Goal: Task Accomplishment & Management: Use online tool/utility

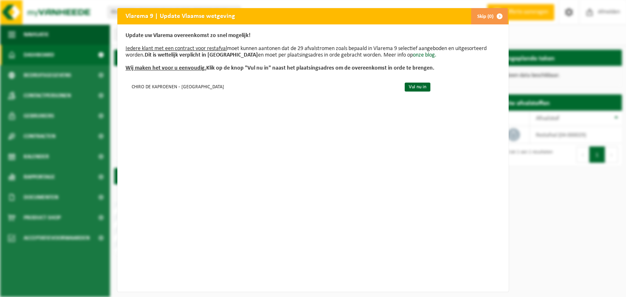
click at [485, 13] on button "Skip (0)" at bounding box center [488, 16] width 37 height 16
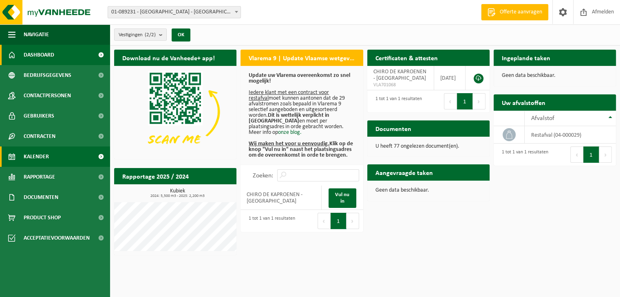
click at [96, 154] on span at bounding box center [101, 157] width 18 height 20
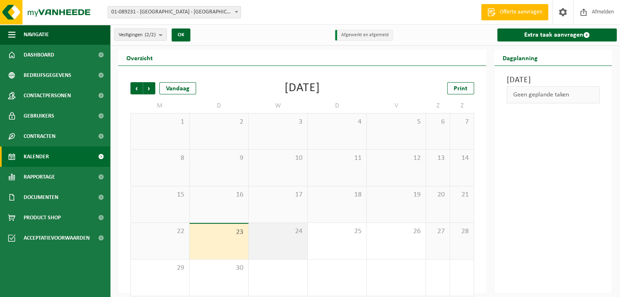
scroll to position [7, 0]
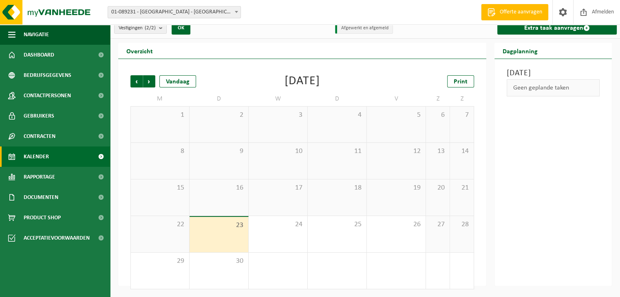
click at [156, 83] on div "Vorige Volgende Vandaag" at bounding box center [170, 81] width 81 height 12
click at [152, 80] on span "Volgende" at bounding box center [149, 81] width 12 height 12
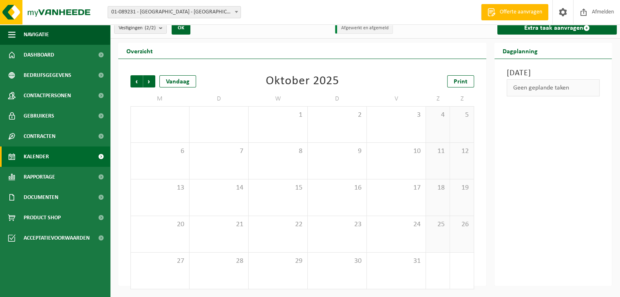
click at [152, 80] on span "Volgende" at bounding box center [149, 81] width 12 height 12
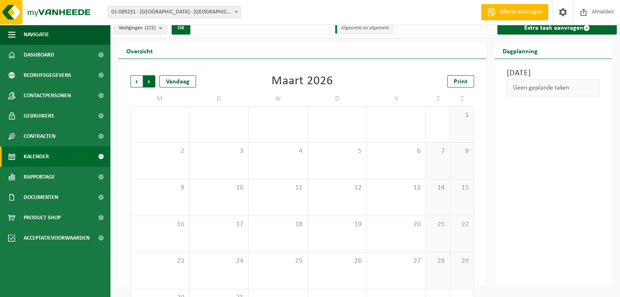
click at [138, 80] on span "Vorige" at bounding box center [136, 81] width 12 height 12
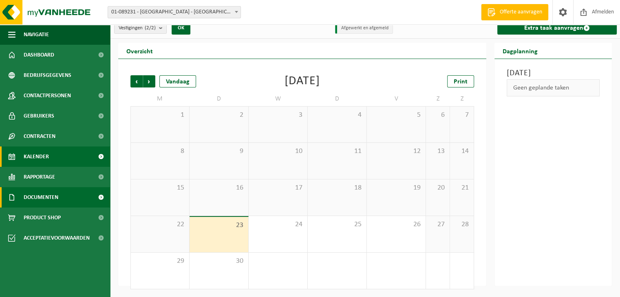
click at [94, 193] on span at bounding box center [101, 197] width 18 height 20
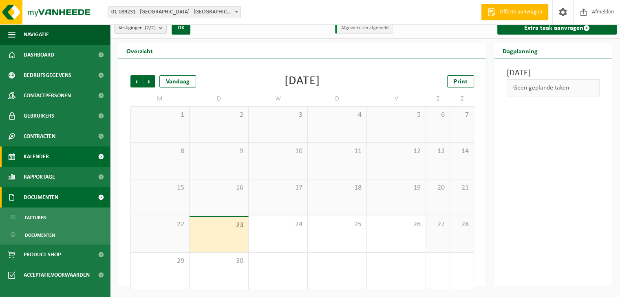
click at [94, 193] on span at bounding box center [101, 197] width 18 height 20
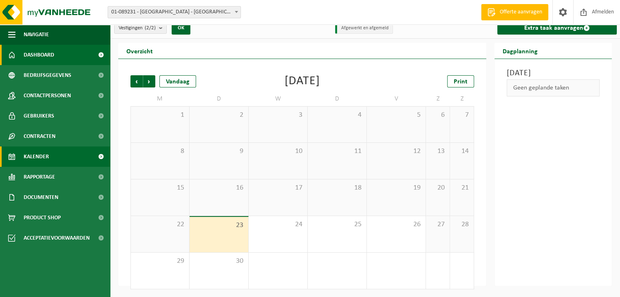
click at [79, 57] on link "Dashboard" at bounding box center [55, 55] width 110 height 20
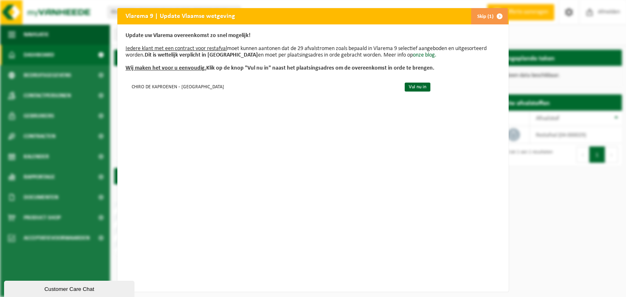
click at [482, 7] on div "Vlarema 9 | Update Vlaamse wetgeving Skip (1) Update uw Vlarema overeenkomst zo…" at bounding box center [313, 148] width 626 height 297
click at [492, 17] on span "button" at bounding box center [499, 16] width 16 height 16
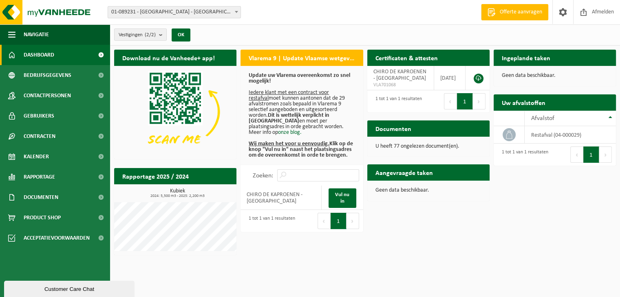
click at [413, 134] on h2 "Documenten" at bounding box center [393, 129] width 52 height 16
click at [51, 199] on span "Documenten" at bounding box center [41, 197] width 35 height 20
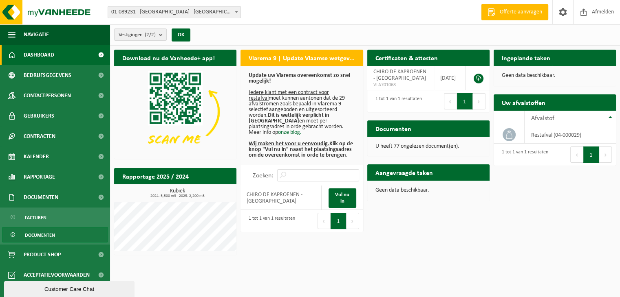
click at [47, 237] on span "Documenten" at bounding box center [40, 235] width 30 height 15
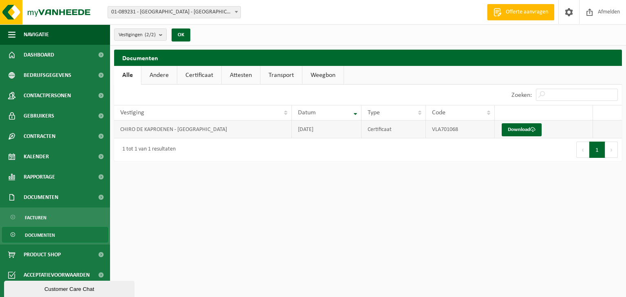
click at [189, 129] on td "CHIRO DE KAPROENEN - [GEOGRAPHIC_DATA]" at bounding box center [203, 130] width 178 height 18
click at [86, 93] on link "Contactpersonen" at bounding box center [55, 96] width 110 height 20
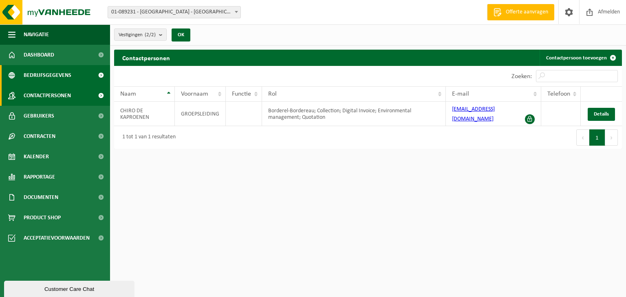
click at [86, 80] on link "Bedrijfsgegevens" at bounding box center [55, 75] width 110 height 20
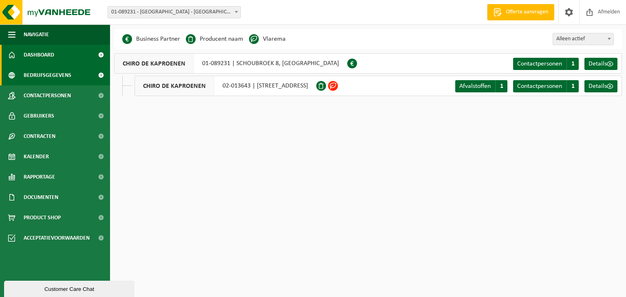
click at [90, 51] on link "Dashboard" at bounding box center [55, 55] width 110 height 20
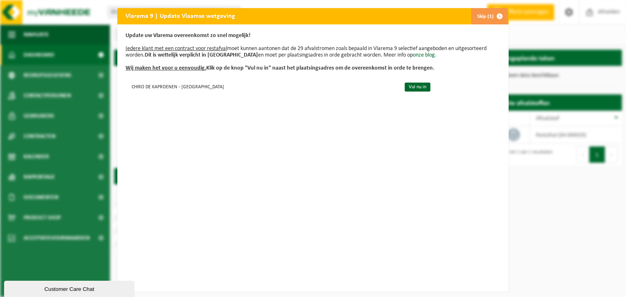
click at [479, 18] on button "Skip (1)" at bounding box center [488, 16] width 37 height 16
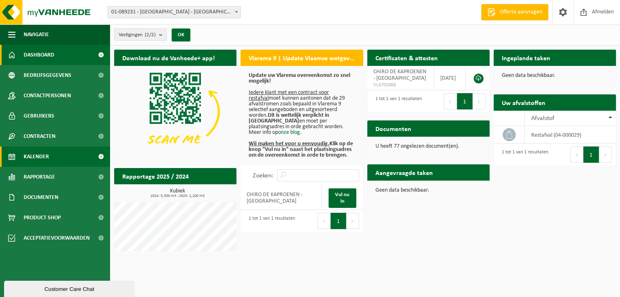
click at [64, 165] on link "Kalender" at bounding box center [55, 157] width 110 height 20
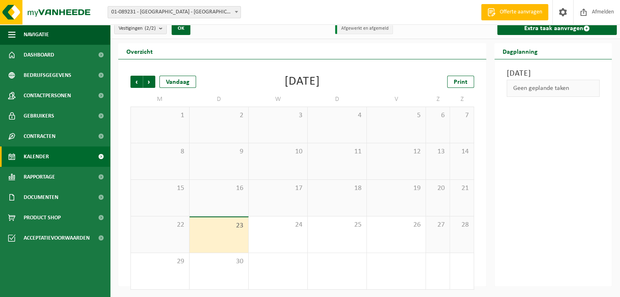
scroll to position [7, 0]
click at [179, 81] on div "Vandaag" at bounding box center [177, 81] width 37 height 12
click at [147, 84] on span "Volgende" at bounding box center [149, 81] width 12 height 12
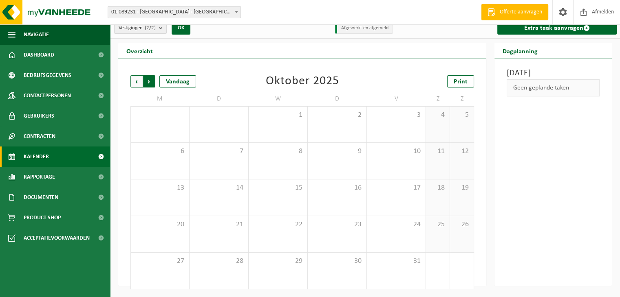
click at [141, 84] on span "Vorige" at bounding box center [136, 81] width 12 height 12
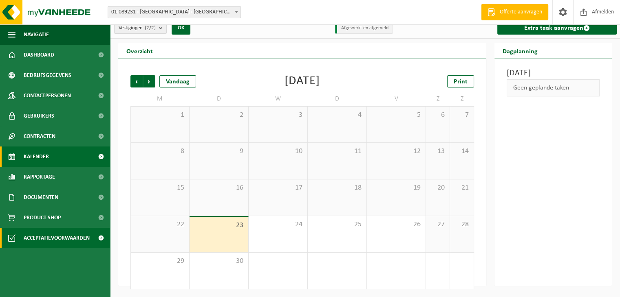
click at [77, 245] on span "Acceptatievoorwaarden" at bounding box center [57, 238] width 66 height 20
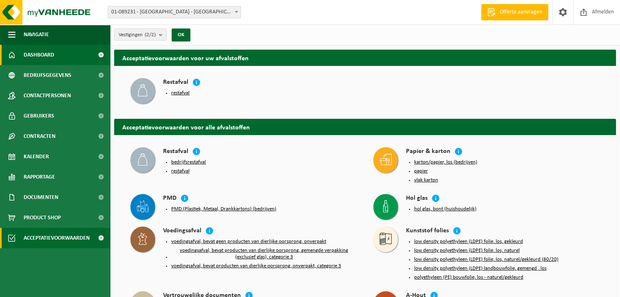
click at [83, 52] on link "Dashboard" at bounding box center [55, 55] width 110 height 20
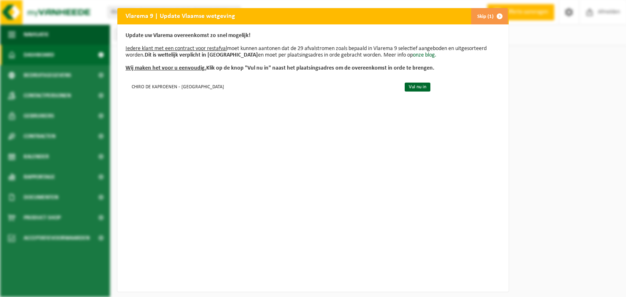
click at [83, 72] on div "Vlarema 9 | Update Vlaamse wetgeving Skip (1) Update uw Vlarema overeenkomst zo…" at bounding box center [313, 148] width 626 height 297
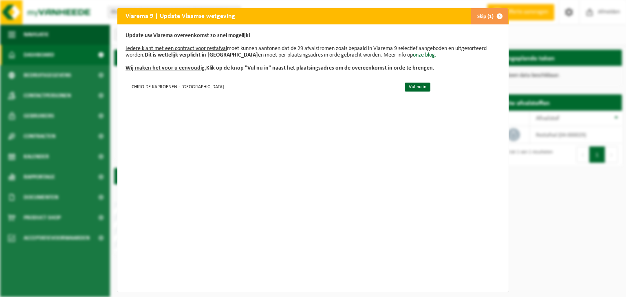
click at [480, 7] on div "Vlarema 9 | Update Vlaamse wetgeving Skip (1) Update uw Vlarema overeenkomst zo…" at bounding box center [313, 148] width 626 height 297
click at [480, 16] on button "Skip (1)" at bounding box center [488, 16] width 37 height 16
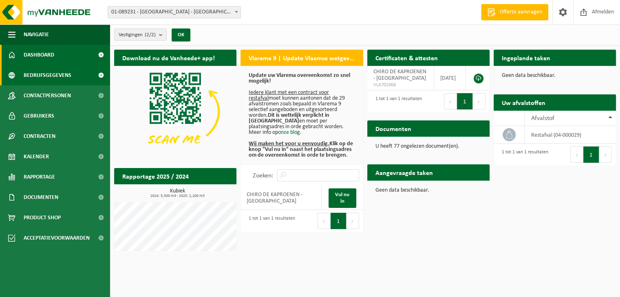
click at [70, 79] on span "Bedrijfsgegevens" at bounding box center [48, 75] width 48 height 20
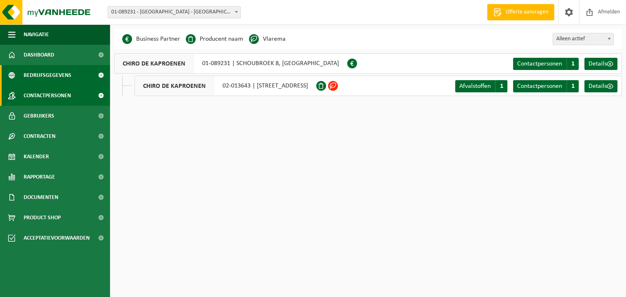
click at [70, 97] on span "Contactpersonen" at bounding box center [47, 96] width 47 height 20
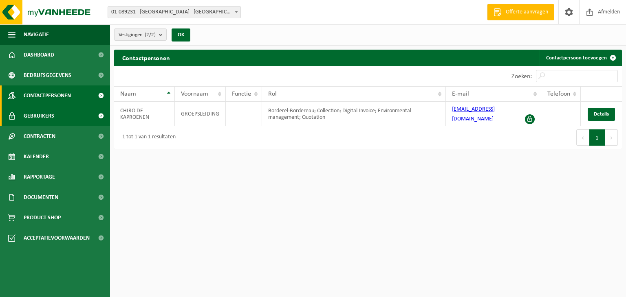
click at [70, 114] on link "Gebruikers" at bounding box center [55, 116] width 110 height 20
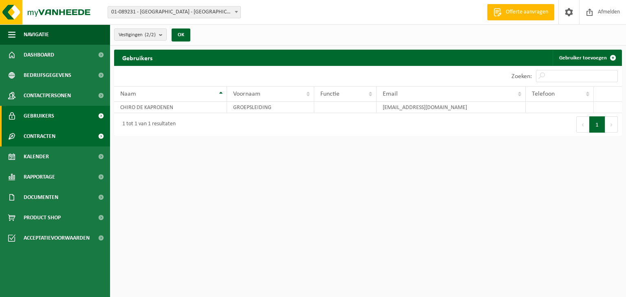
click at [72, 142] on link "Contracten" at bounding box center [55, 136] width 110 height 20
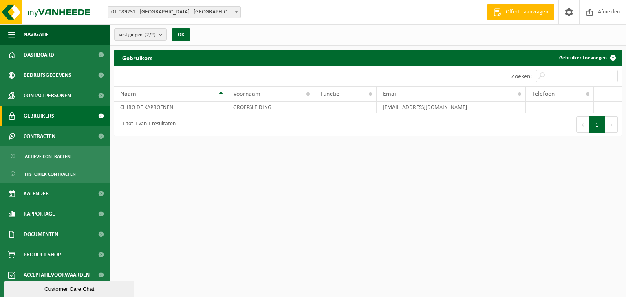
click at [191, 204] on html "Vestiging: 01-089231 - CHIRO DE KAPROENEN - MARIAKERKE 02-013643 - CHIRO DE KAP…" at bounding box center [313, 148] width 626 height 297
click at [42, 67] on span "Bedrijfsgegevens" at bounding box center [48, 75] width 48 height 20
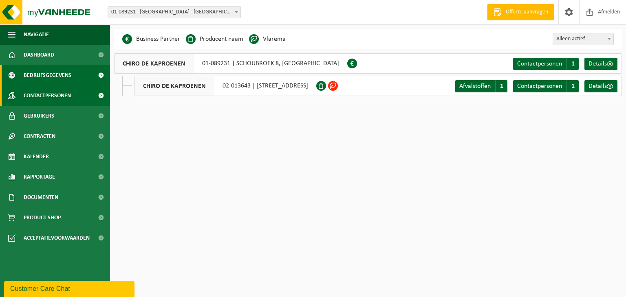
click at [57, 105] on span "Contactpersonen" at bounding box center [47, 96] width 47 height 20
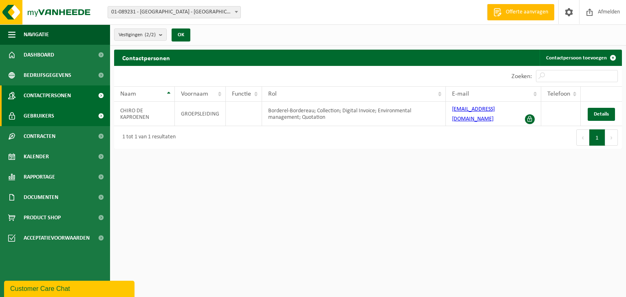
click at [60, 124] on link "Gebruikers" at bounding box center [55, 116] width 110 height 20
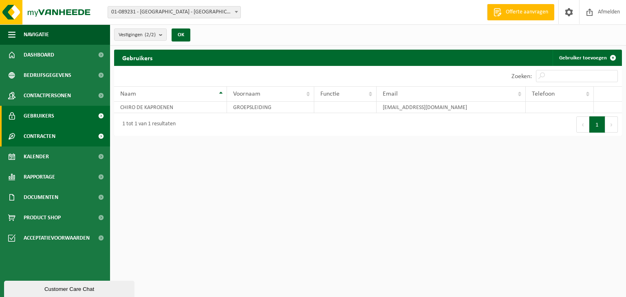
click at [60, 137] on link "Contracten" at bounding box center [55, 136] width 110 height 20
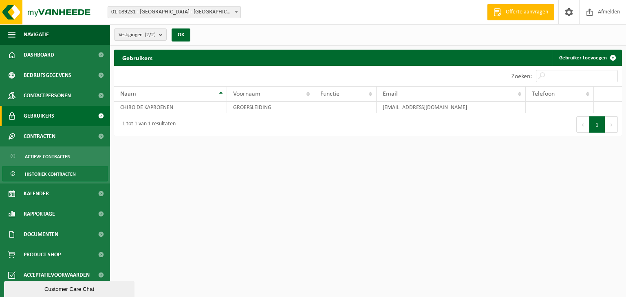
click at [68, 178] on span "Historiek contracten" at bounding box center [50, 174] width 51 height 15
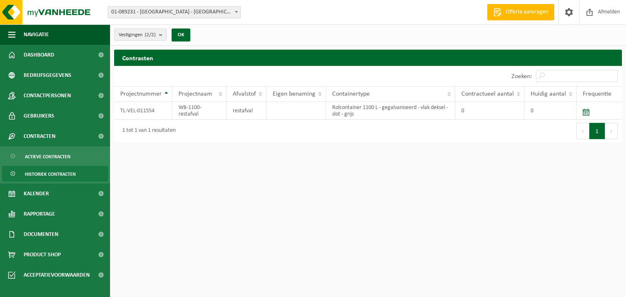
click at [71, 197] on link "Kalender" at bounding box center [55, 194] width 110 height 20
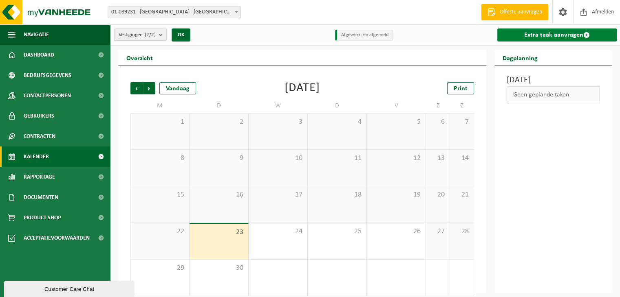
click at [585, 29] on link "Extra taak aanvragen" at bounding box center [556, 35] width 119 height 13
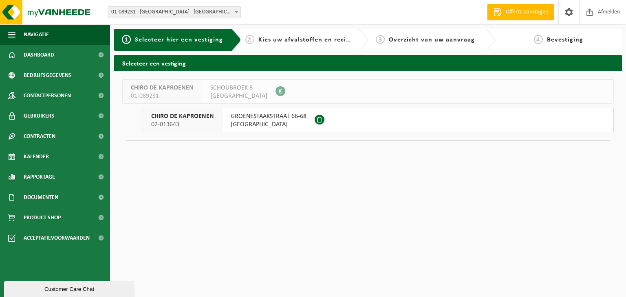
click at [358, 120] on button "CHIRO DE KAPROENEN 02-013643 [STREET_ADDRESS]" at bounding box center [378, 120] width 471 height 24
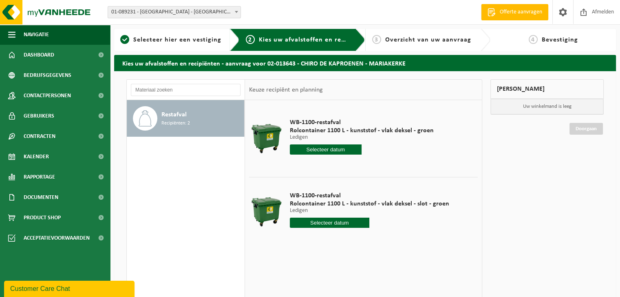
click at [191, 118] on div "Restafval Recipiënten: 2" at bounding box center [201, 118] width 81 height 24
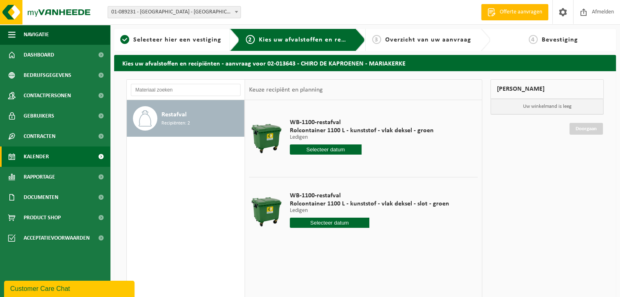
click at [55, 159] on link "Kalender" at bounding box center [55, 157] width 110 height 20
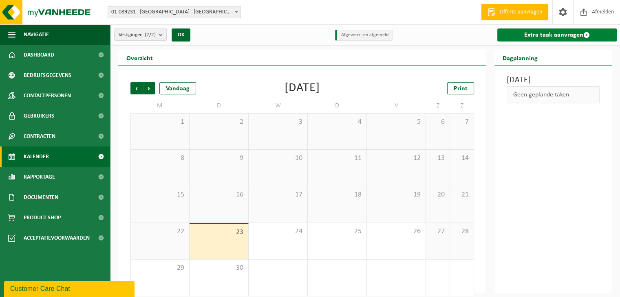
click at [580, 33] on link "Extra taak aanvragen" at bounding box center [556, 35] width 119 height 13
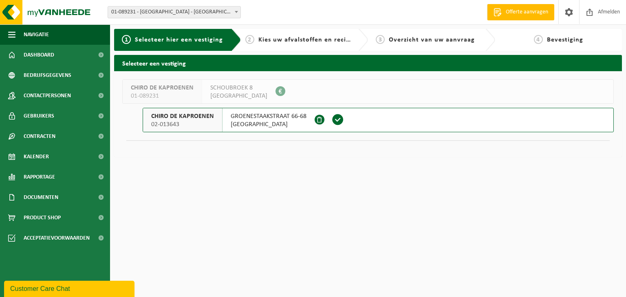
click at [336, 118] on span at bounding box center [338, 120] width 12 height 12
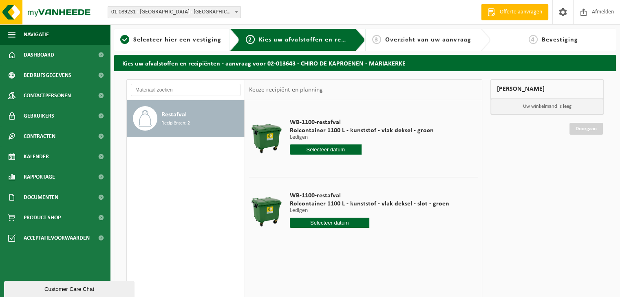
click at [189, 119] on div "Restafval Recipiënten: 2" at bounding box center [201, 118] width 81 height 24
click at [324, 223] on input "text" at bounding box center [330, 223] width 80 height 10
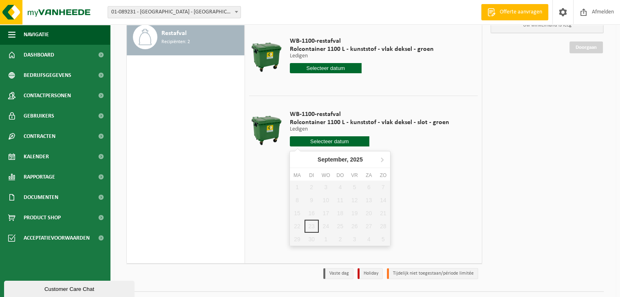
scroll to position [81, 0]
click at [385, 231] on div "1 2 3 4 5 6 7 8 9 10 11 12 13 14 15 16 17 18 19 20 21 22 23 24 25 26 27 28 29 3…" at bounding box center [340, 213] width 100 height 65
click at [384, 226] on div "1 2 3 4 5 6 7 8 9 10 11 12 13 14 15 16 17 18 19 20 21 22 23 24 25 26 27 28 29 3…" at bounding box center [340, 213] width 100 height 65
click at [383, 160] on icon at bounding box center [382, 160] width 2 height 4
